Goal: Transaction & Acquisition: Purchase product/service

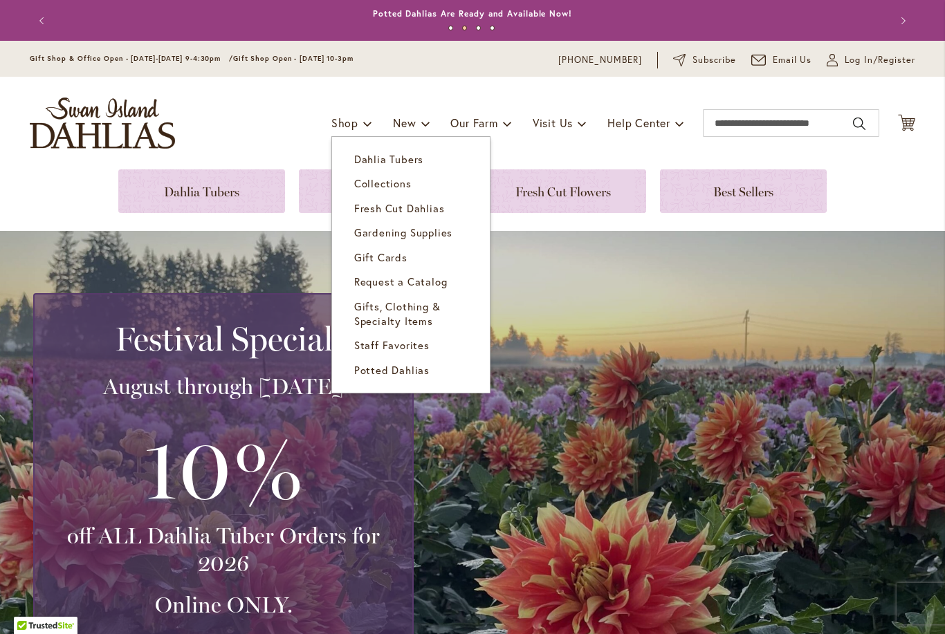
click at [400, 158] on span "Dahlia Tubers" at bounding box center [388, 159] width 69 height 14
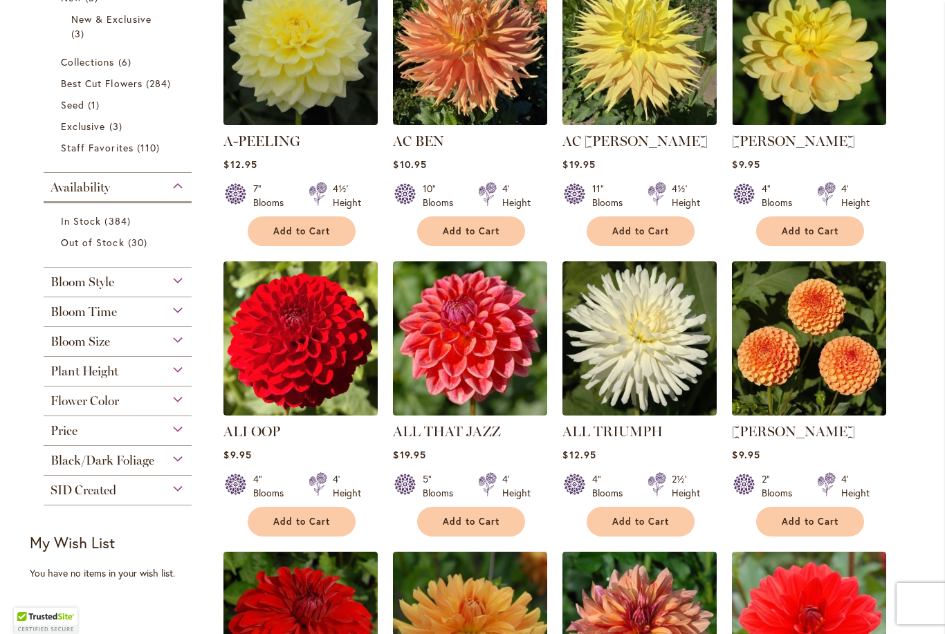
scroll to position [375, 0]
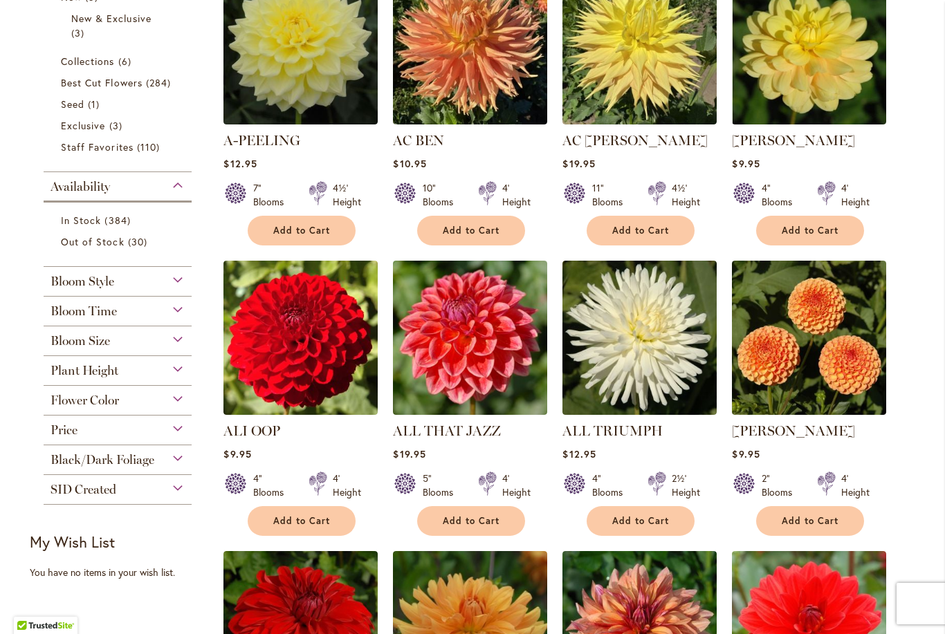
click at [158, 403] on div "Flower Color" at bounding box center [118, 397] width 148 height 22
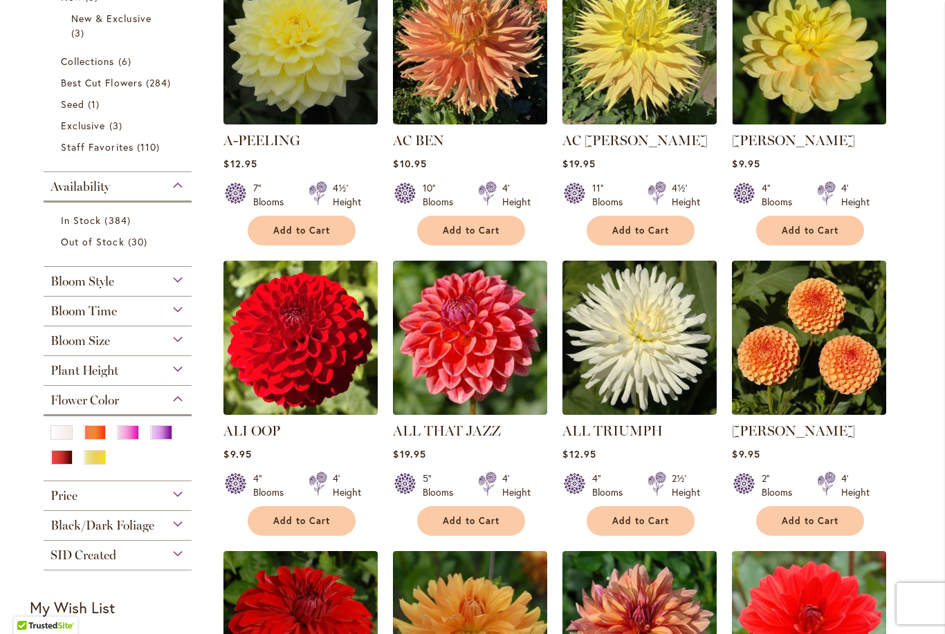
click at [134, 434] on div "Pink" at bounding box center [128, 432] width 22 height 15
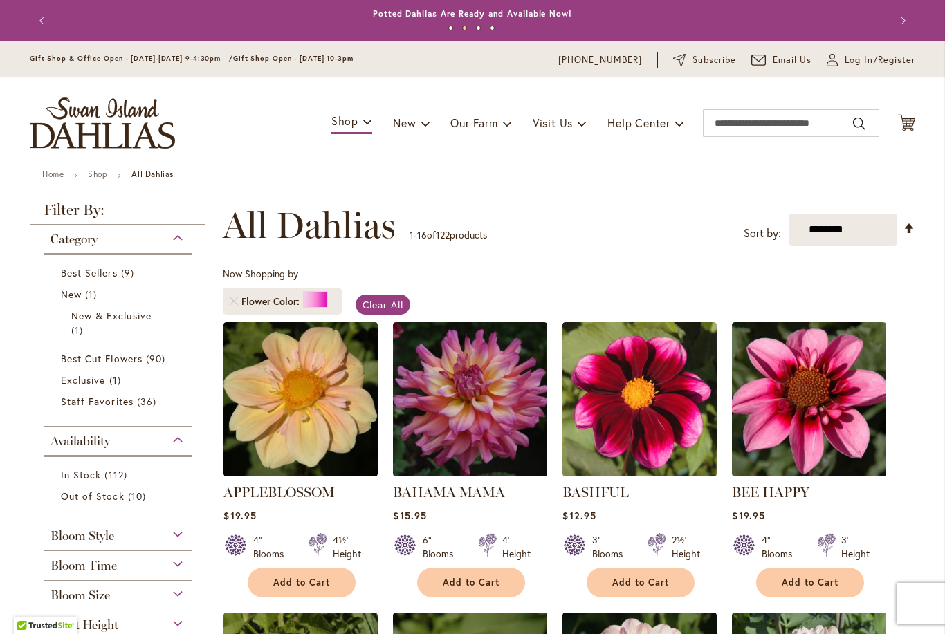
click at [336, 434] on img at bounding box center [300, 399] width 154 height 154
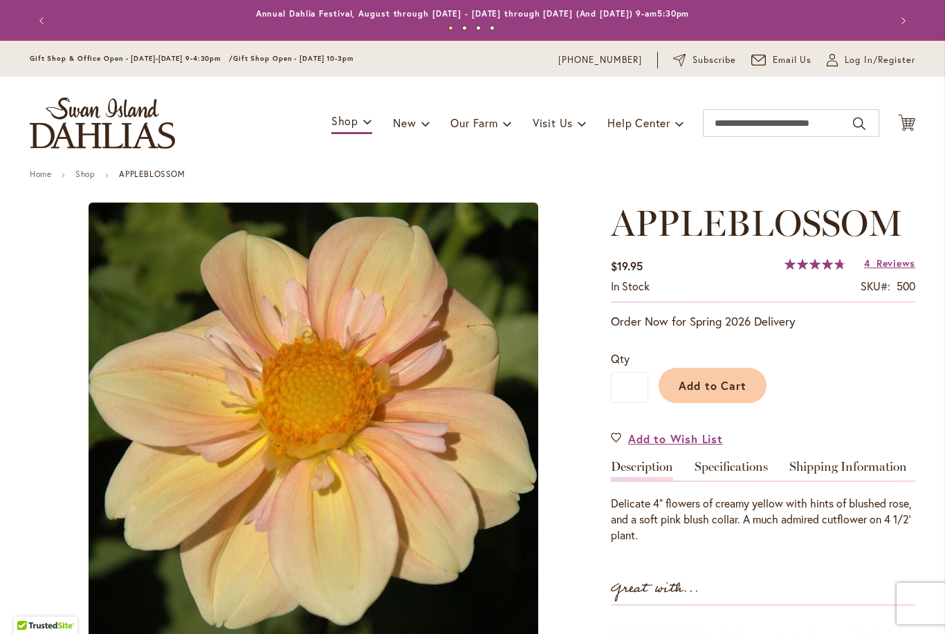
scroll to position [3, 0]
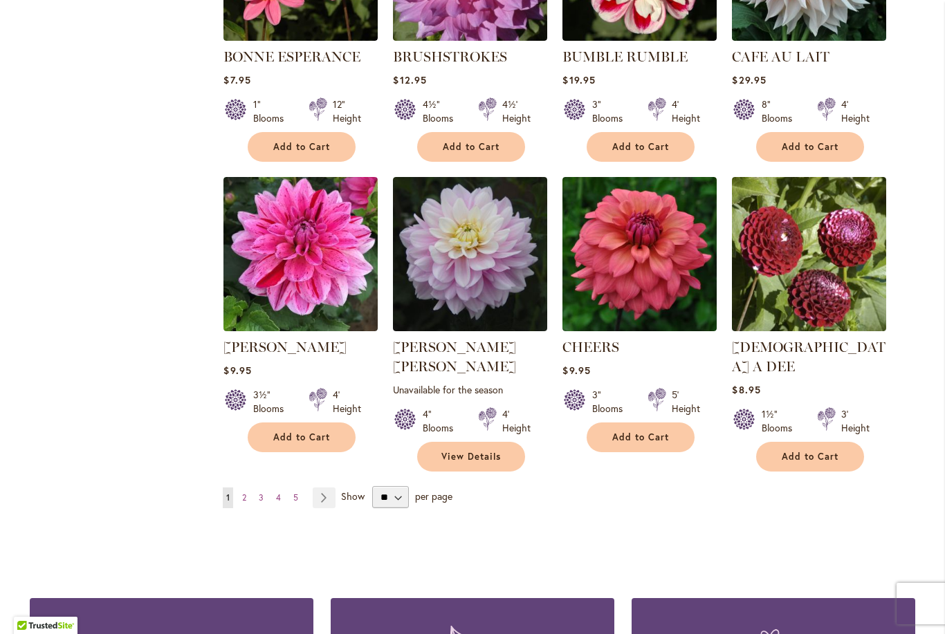
scroll to position [1040, 0]
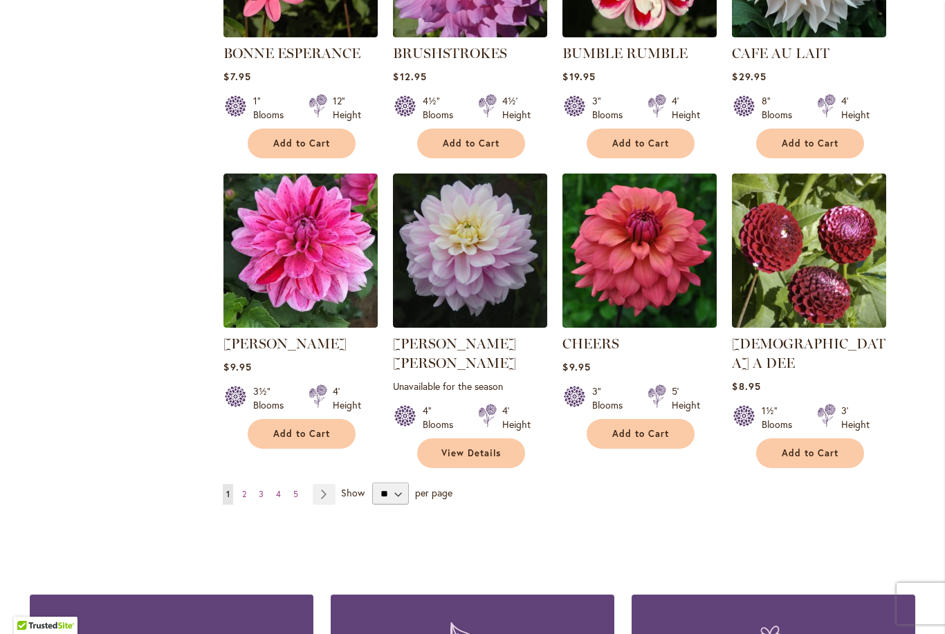
click at [250, 484] on link "Page 2" at bounding box center [244, 494] width 11 height 21
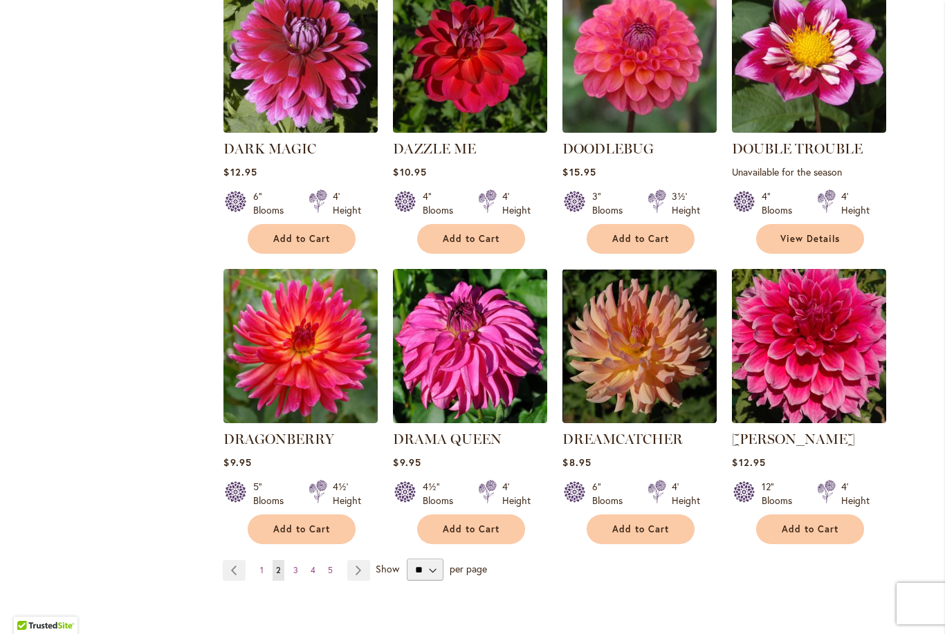
scroll to position [946, 0]
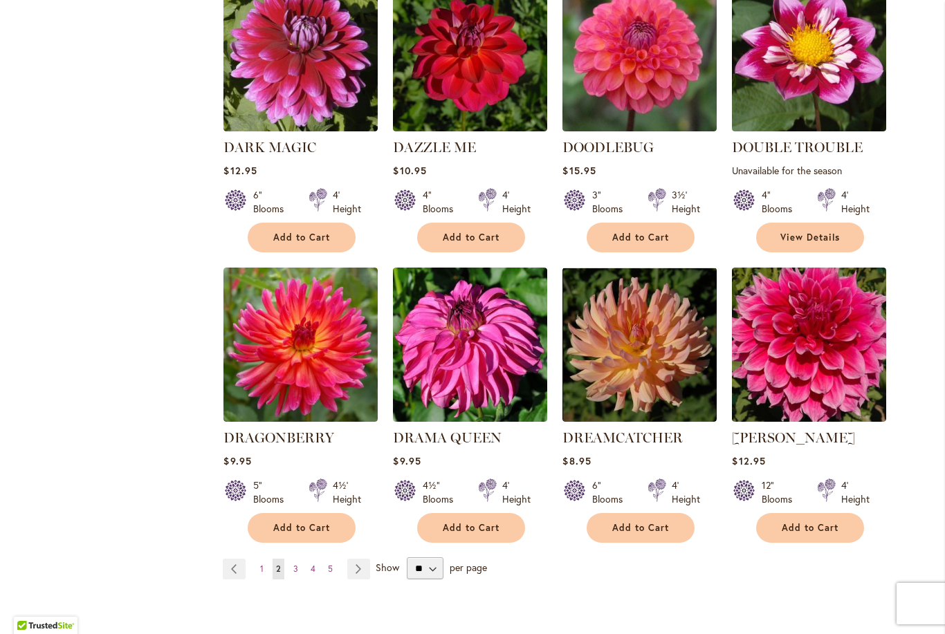
click at [297, 559] on link "Page 3" at bounding box center [296, 569] width 12 height 21
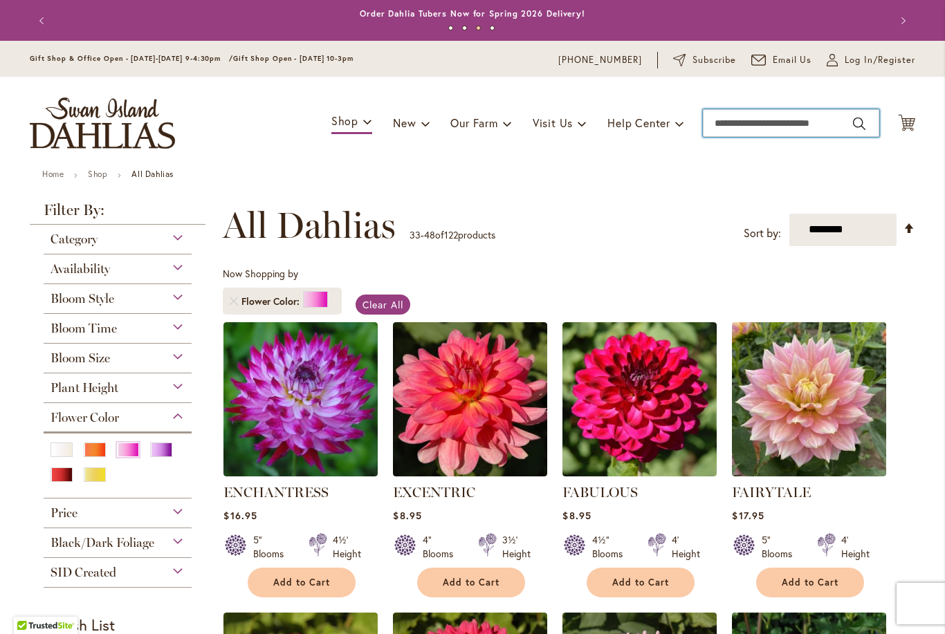
click at [724, 125] on input "Search" at bounding box center [791, 123] width 176 height 28
type input "********"
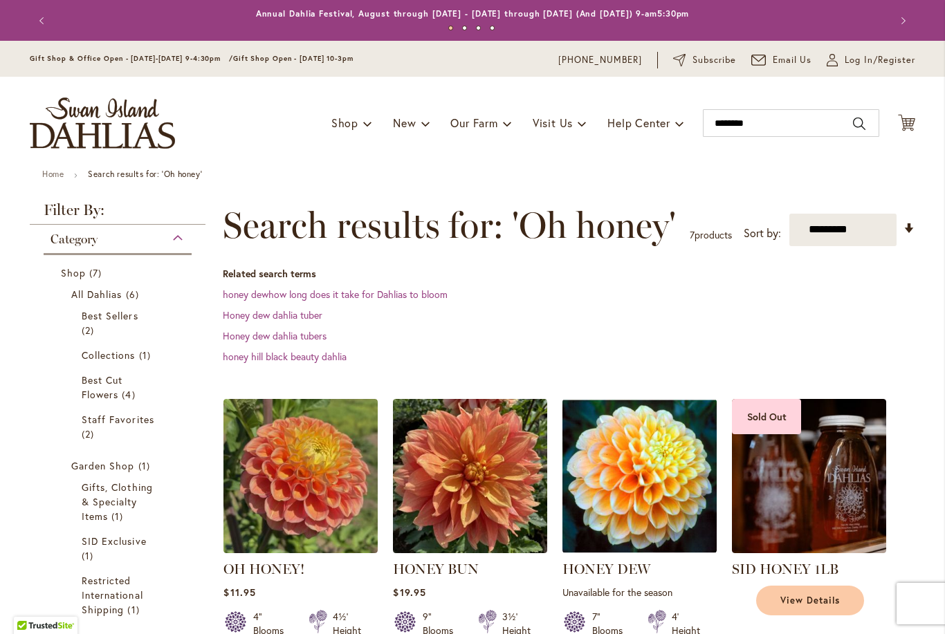
click at [311, 489] on img at bounding box center [300, 476] width 154 height 154
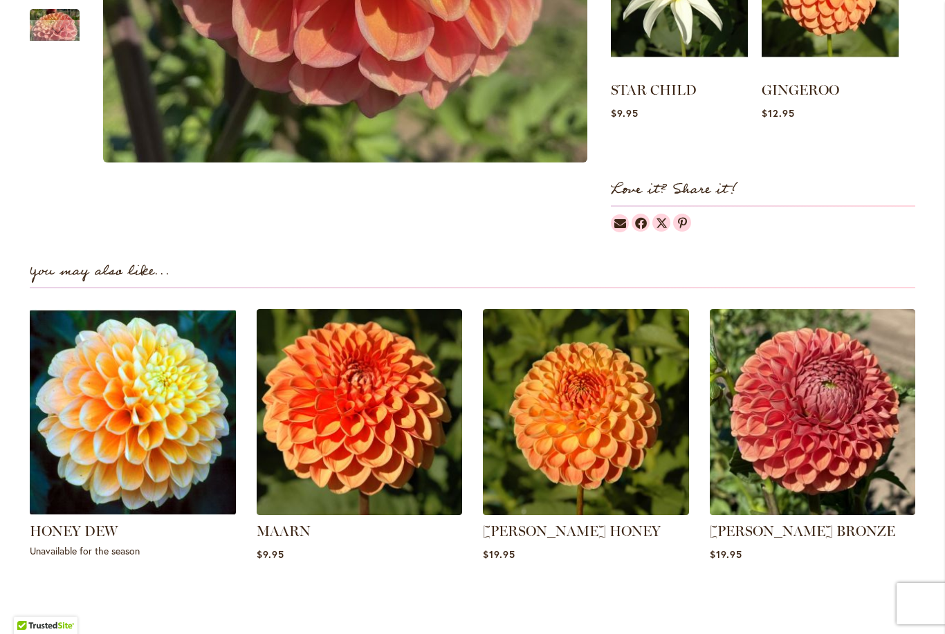
scroll to position [807, 0]
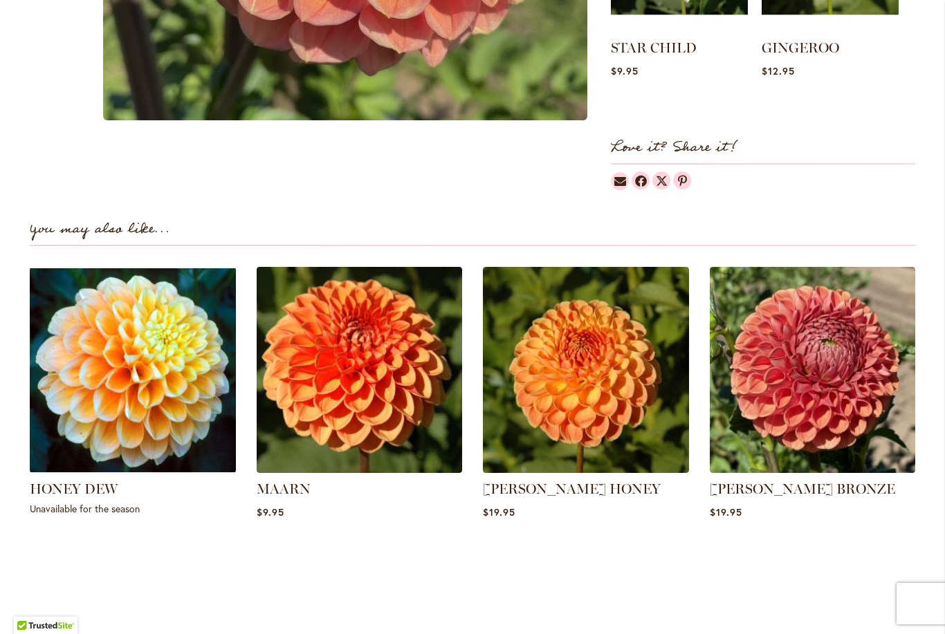
click at [600, 404] on img at bounding box center [586, 370] width 206 height 206
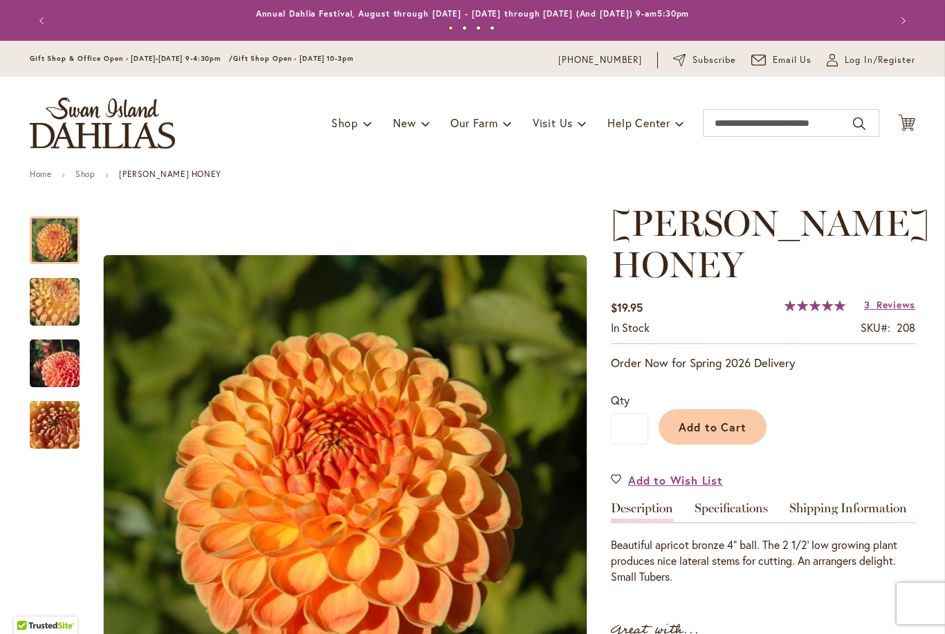
scroll to position [117, 0]
